Goal: Information Seeking & Learning: Find specific fact

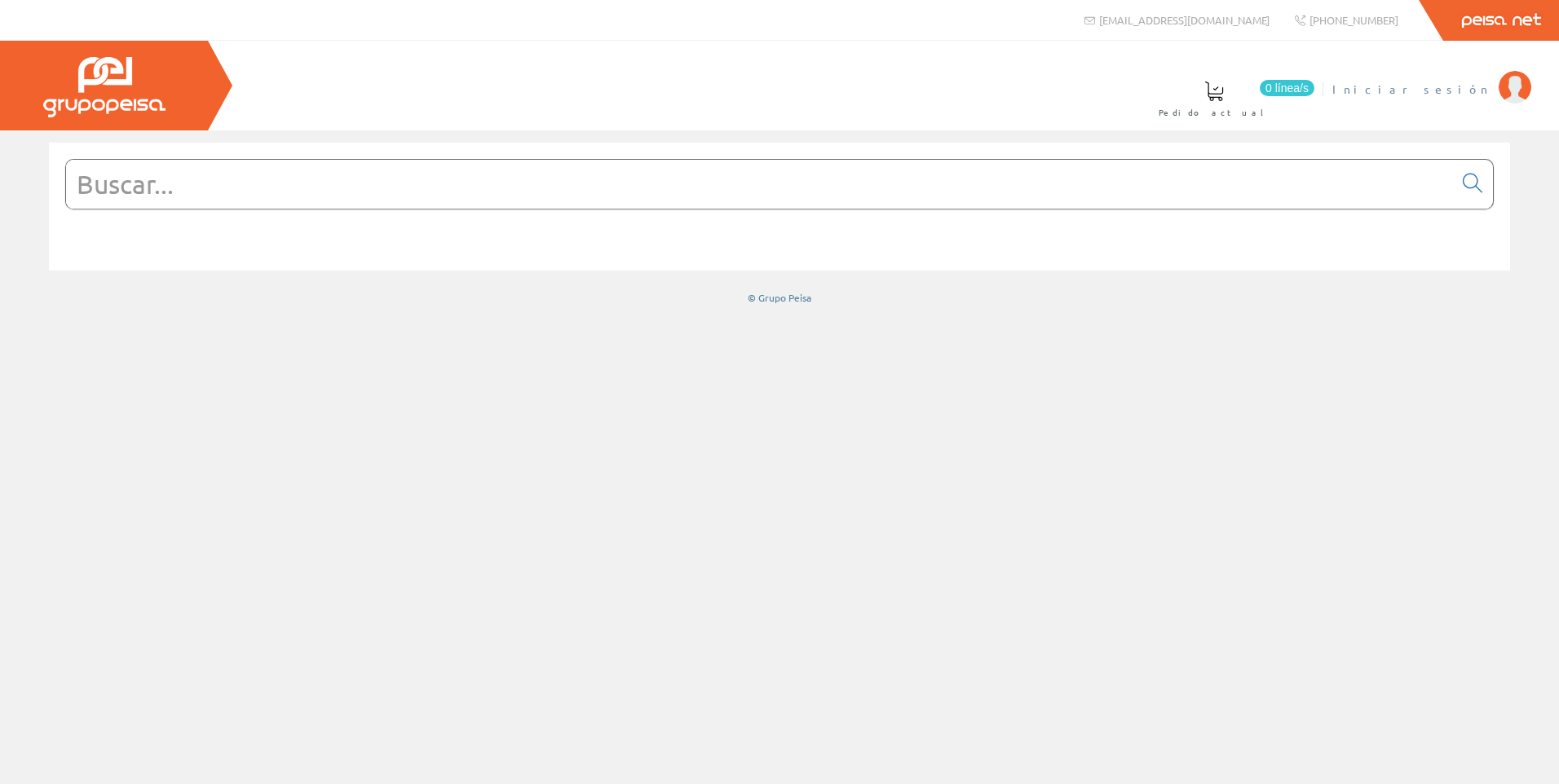
click at [1512, 85] on img at bounding box center [1514, 88] width 32 height 32
click at [232, 196] on input "text" at bounding box center [759, 184] width 1387 height 49
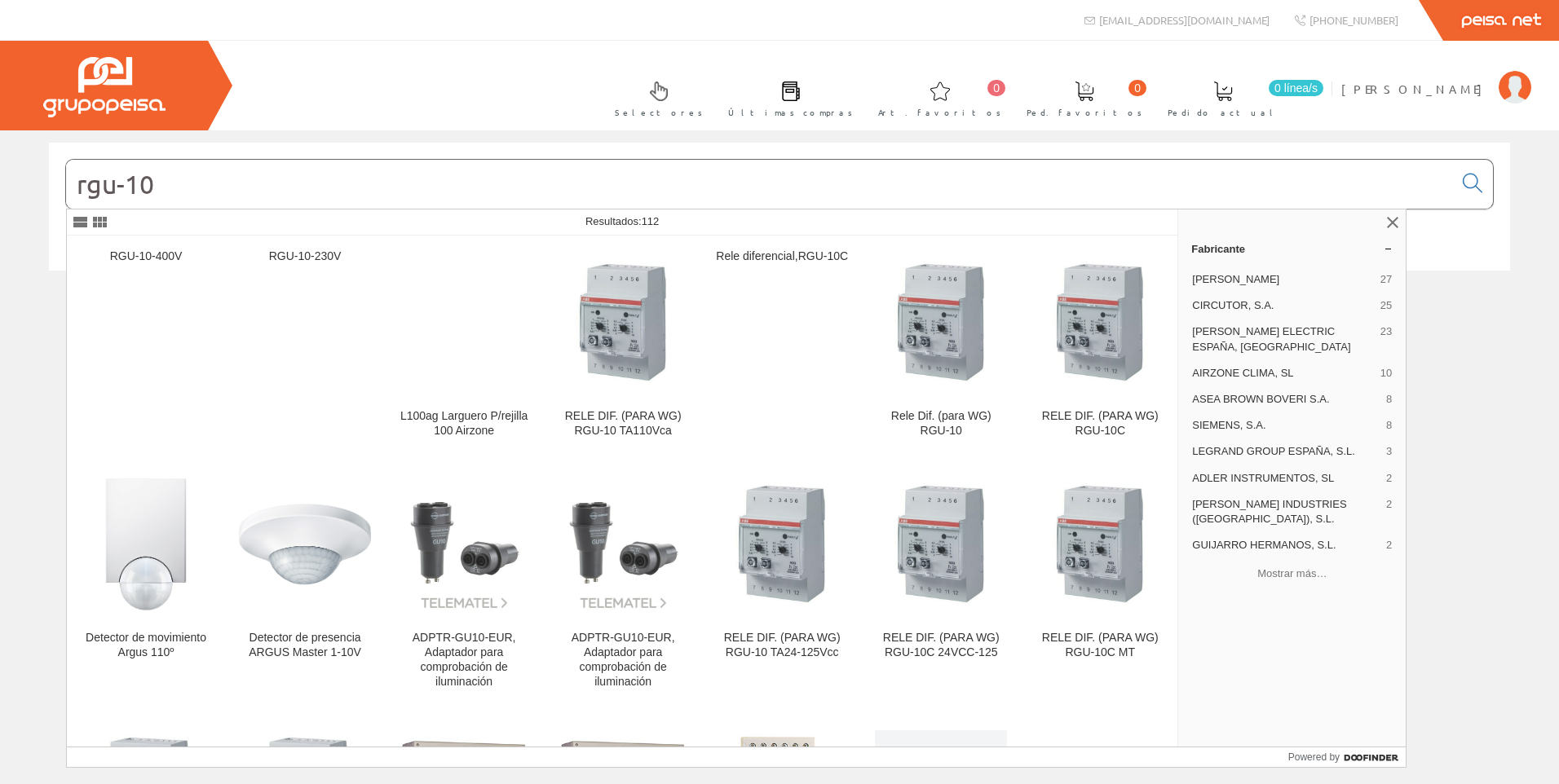
type input "rgu-10"
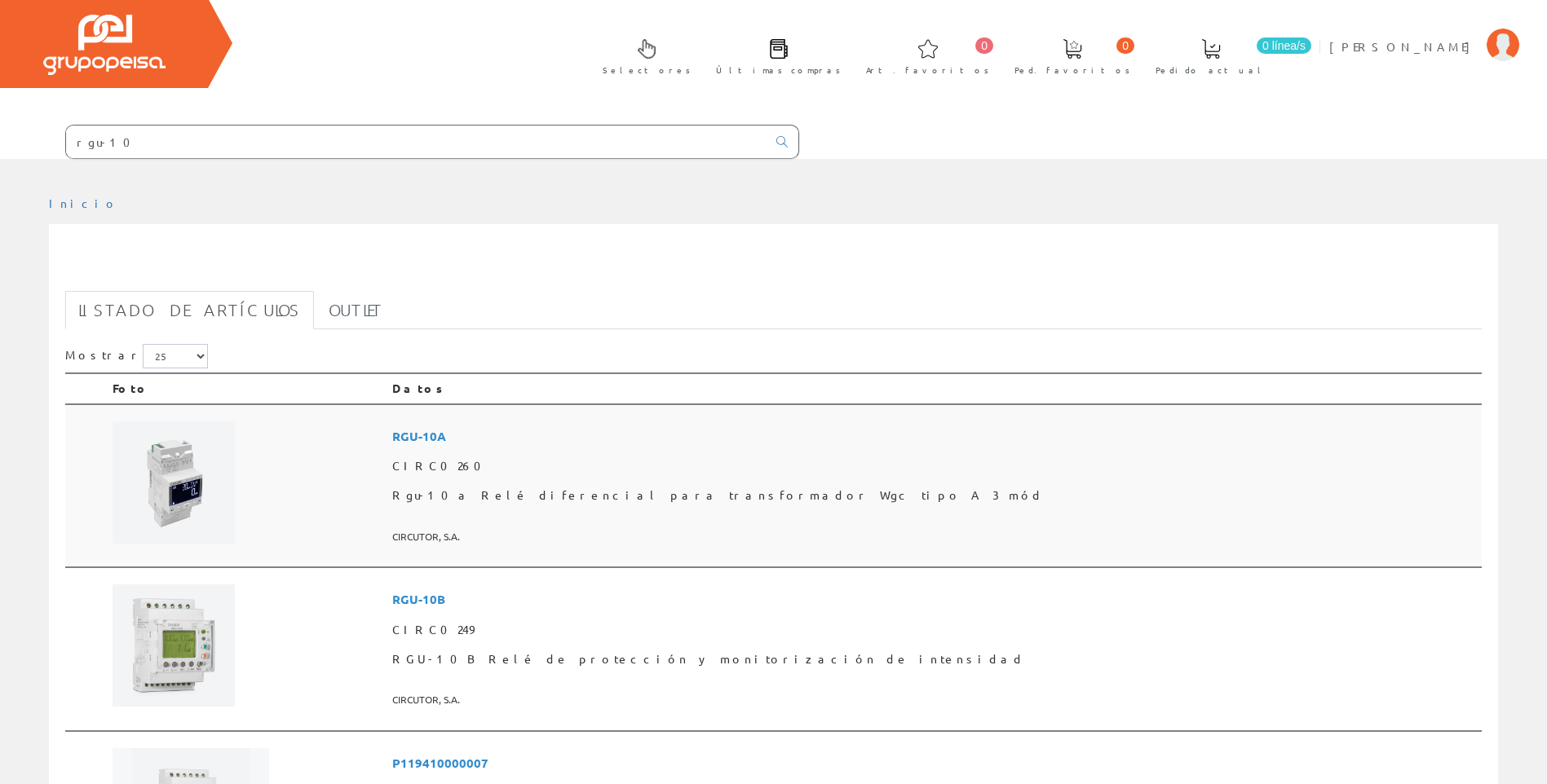
scroll to position [82, 0]
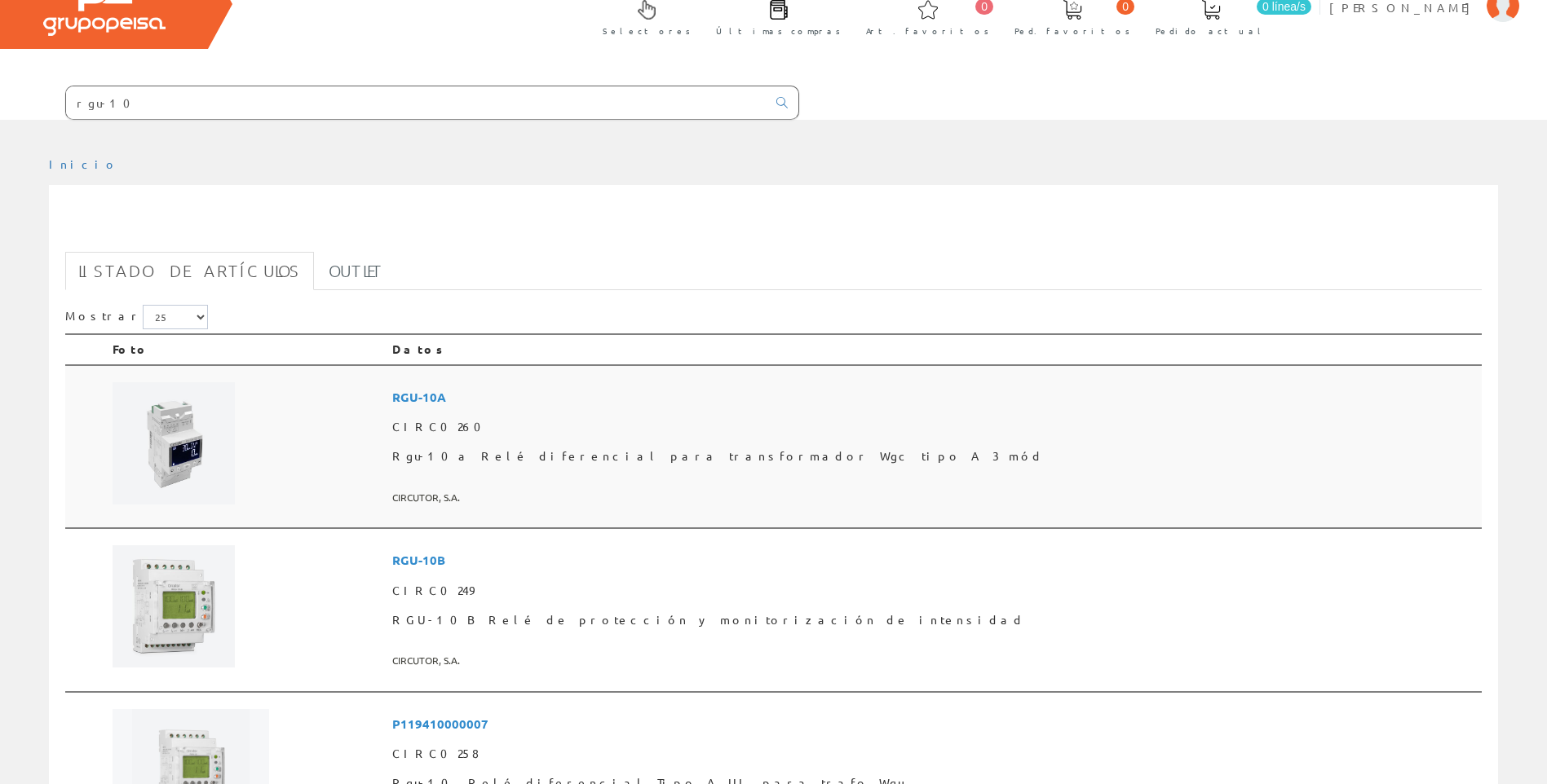
click at [589, 410] on span "RGU-10A" at bounding box center [934, 398] width 1083 height 30
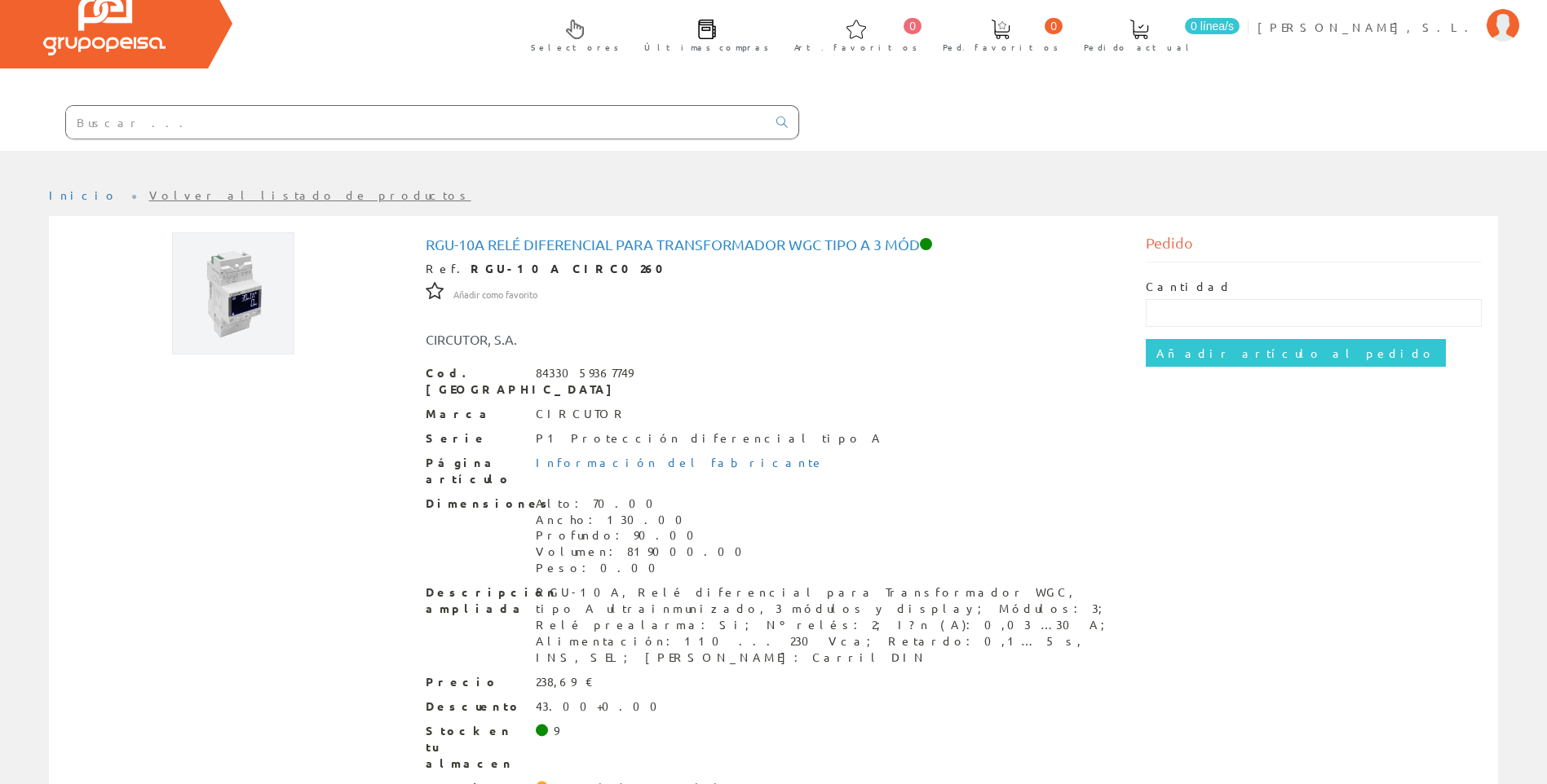
scroll to position [63, 0]
